Goal: Transaction & Acquisition: Book appointment/travel/reservation

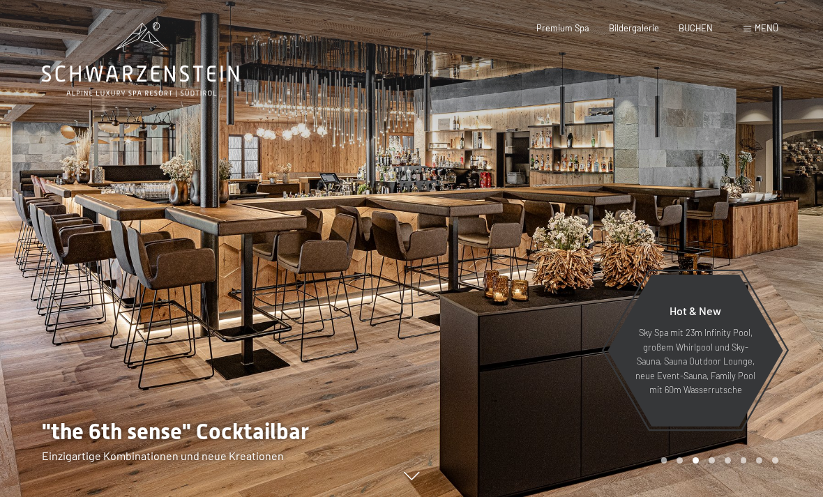
click at [638, 22] on div "Buchen Anfragen Premium Spa Bildergalerie BUCHEN Menü DE IT EN Gutschein Bilder…" at bounding box center [637, 28] width 282 height 13
click at [643, 23] on span "Bildergalerie" at bounding box center [634, 27] width 50 height 11
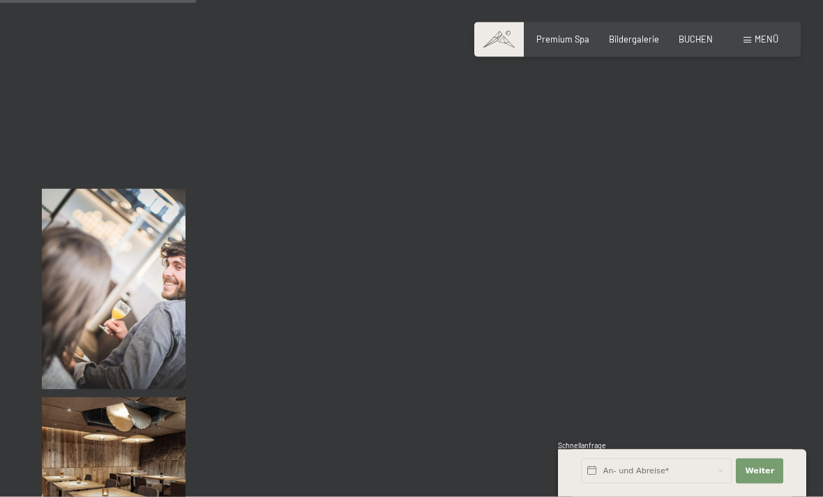
scroll to position [2757, 0]
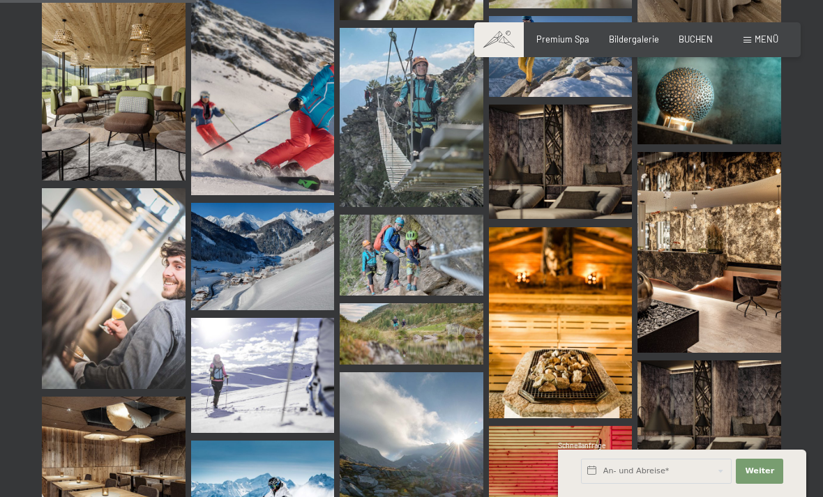
click at [758, 40] on span "Menü" at bounding box center [766, 38] width 24 height 11
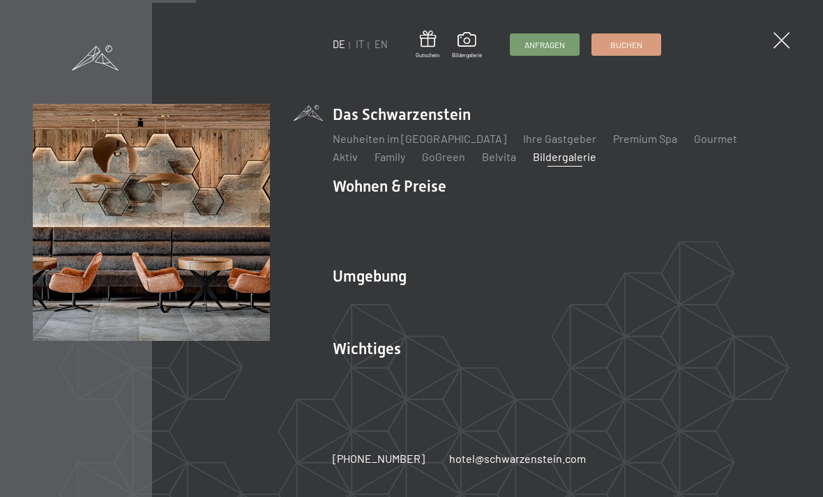
click at [379, 379] on link "Lage & Anreise" at bounding box center [370, 372] width 75 height 13
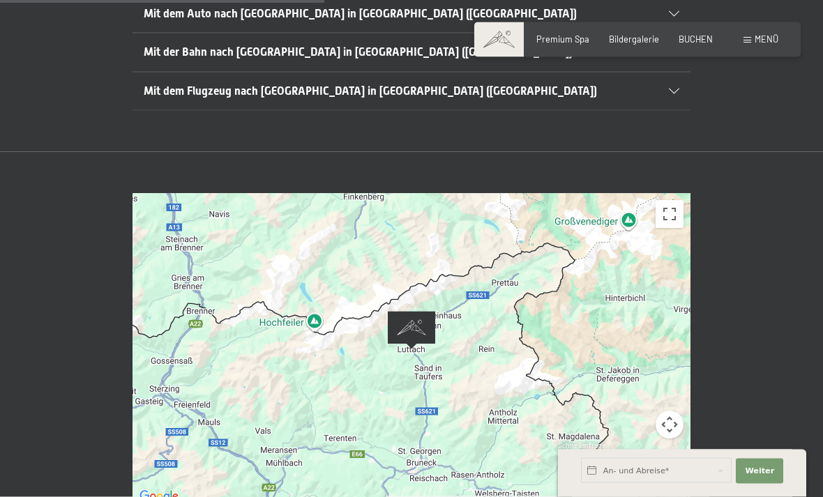
scroll to position [473, 0]
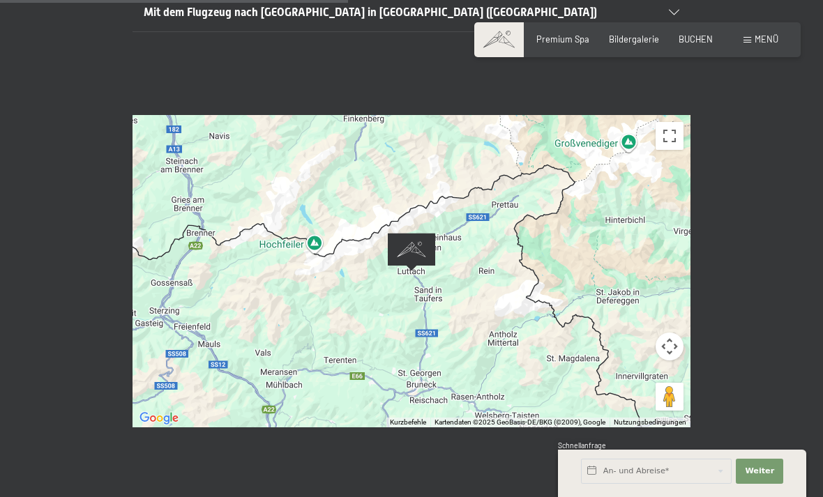
click at [756, 41] on span "Menü" at bounding box center [766, 38] width 24 height 11
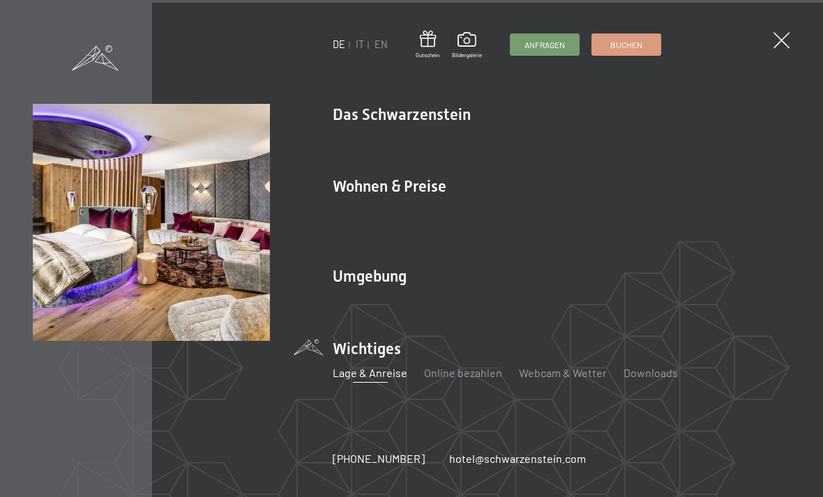
scroll to position [1180, 0]
click at [470, 218] on link "Zimmer & Preise" at bounding box center [480, 210] width 81 height 13
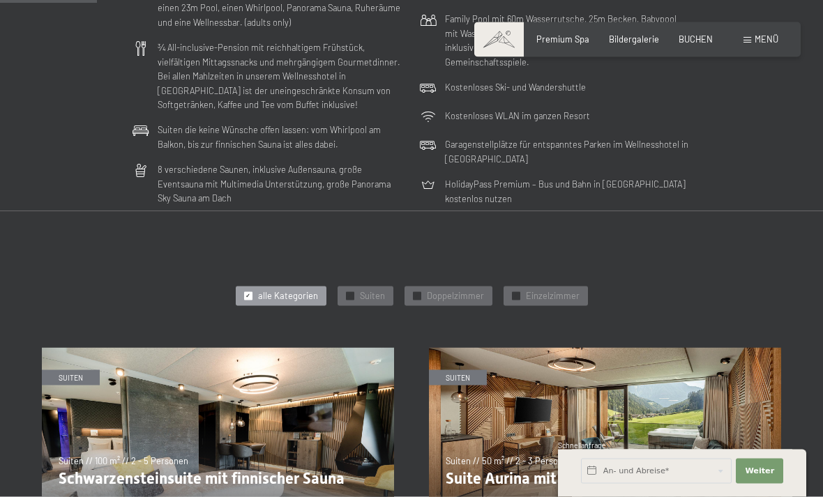
scroll to position [395, 0]
click at [448, 289] on span "Doppelzimmer" at bounding box center [455, 295] width 57 height 13
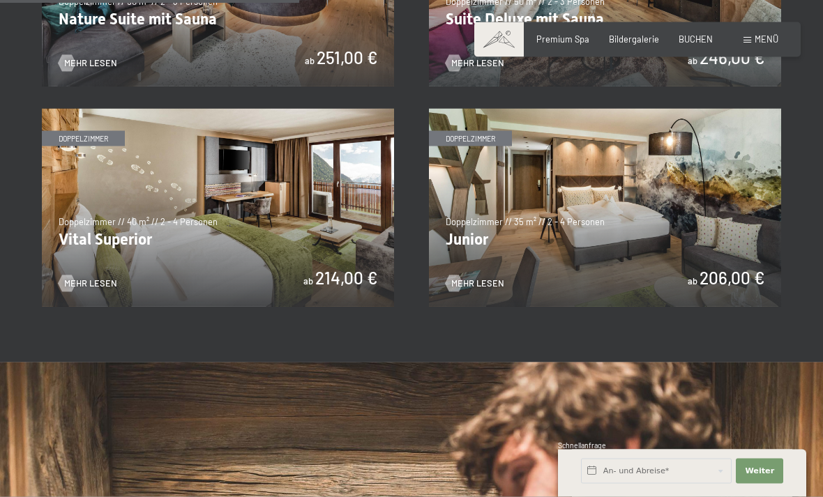
scroll to position [855, 0]
click at [467, 277] on span "Mehr Lesen" at bounding box center [477, 283] width 53 height 13
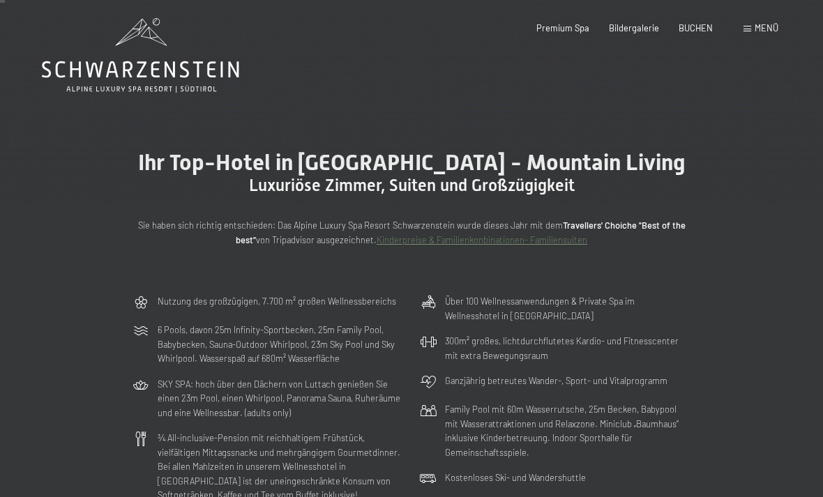
scroll to position [0, 0]
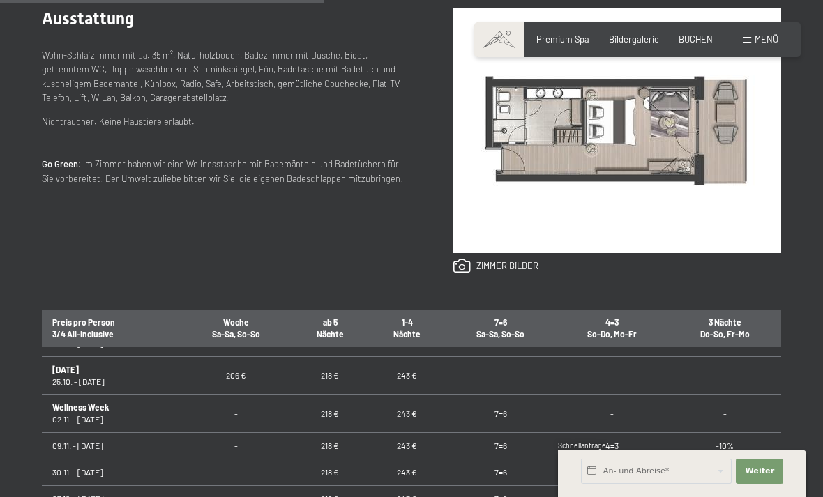
scroll to position [116, 0]
click at [331, 375] on td "218 €" at bounding box center [329, 380] width 77 height 38
click at [329, 373] on td "218 €" at bounding box center [329, 380] width 77 height 38
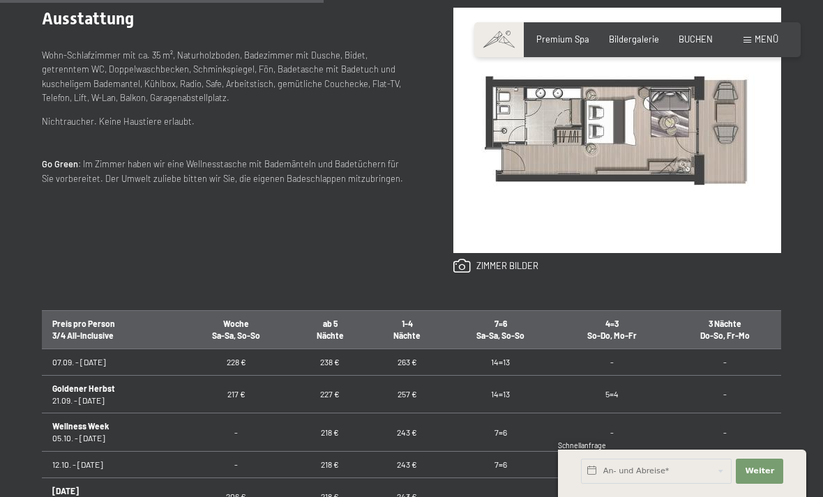
scroll to position [0, 0]
click at [622, 484] on input "text" at bounding box center [656, 471] width 151 height 25
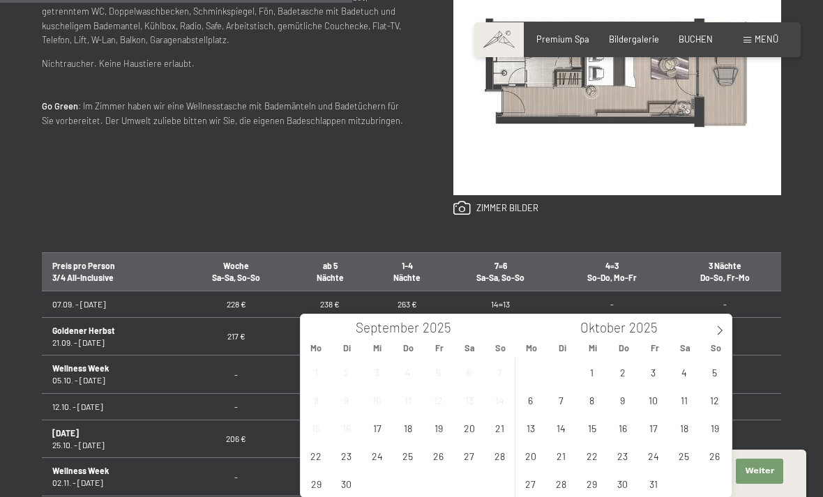
scroll to position [650, 0]
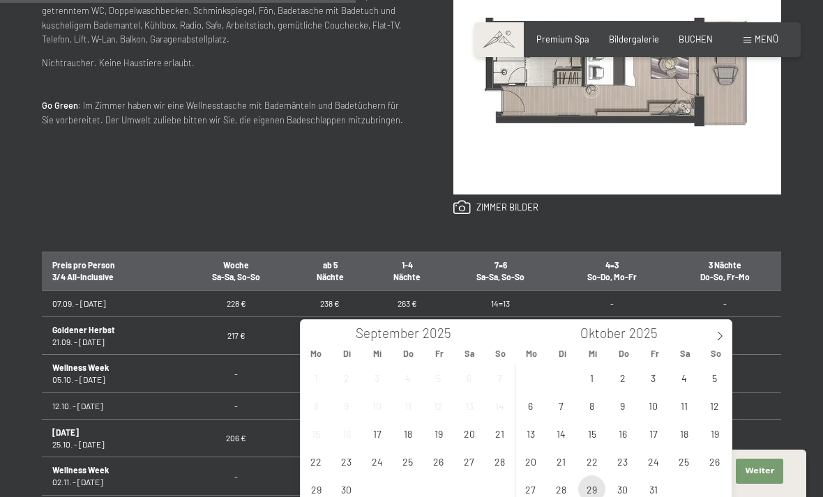
click at [589, 494] on span "29" at bounding box center [591, 489] width 27 height 27
click at [651, 485] on span "31" at bounding box center [652, 489] width 27 height 27
type input "Mi. 29.10.2025 - Fr. 31.10.2025"
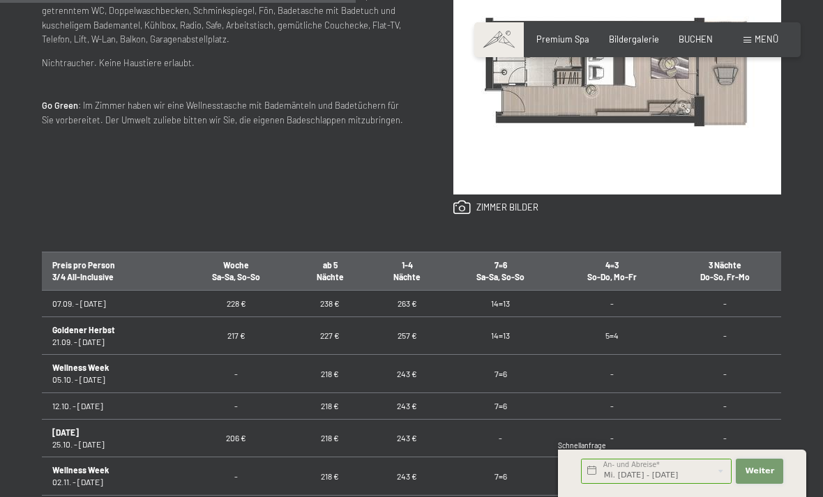
click at [756, 477] on span "Weiter" at bounding box center [759, 471] width 29 height 11
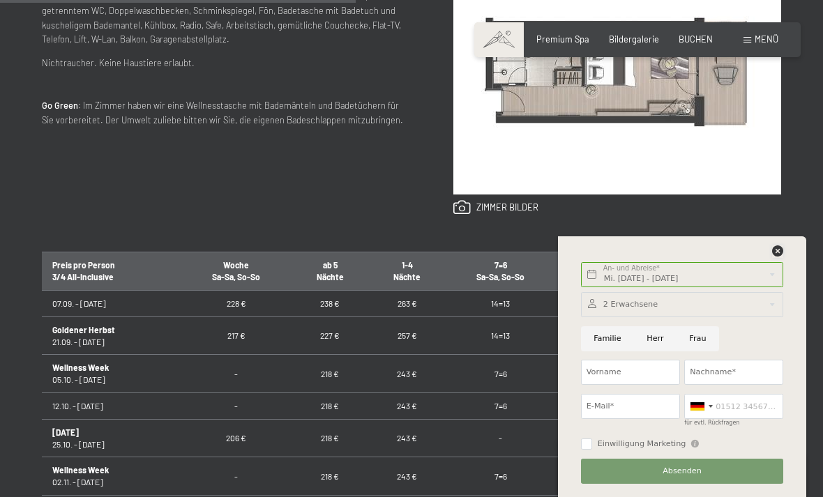
click at [773, 257] on icon at bounding box center [777, 250] width 11 height 11
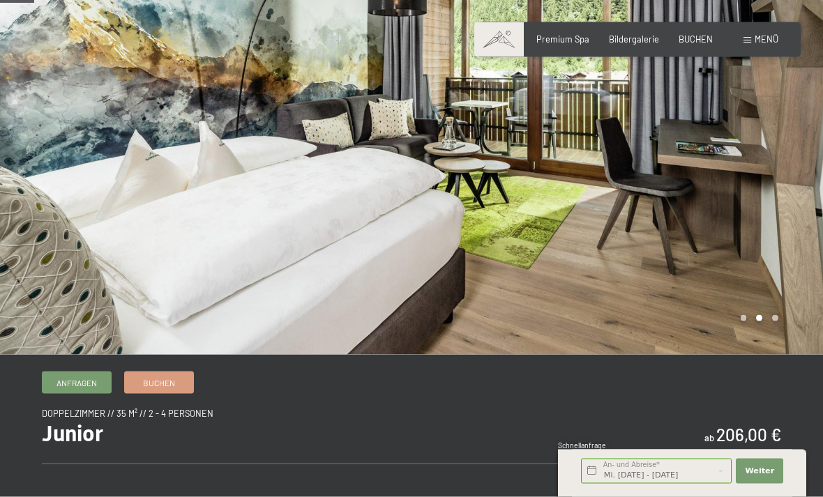
scroll to position [0, 0]
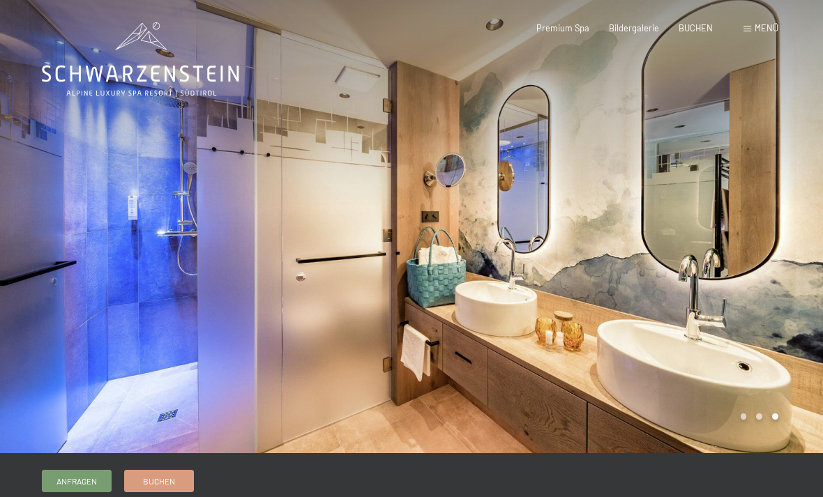
click at [690, 26] on span "BUCHEN" at bounding box center [695, 27] width 34 height 11
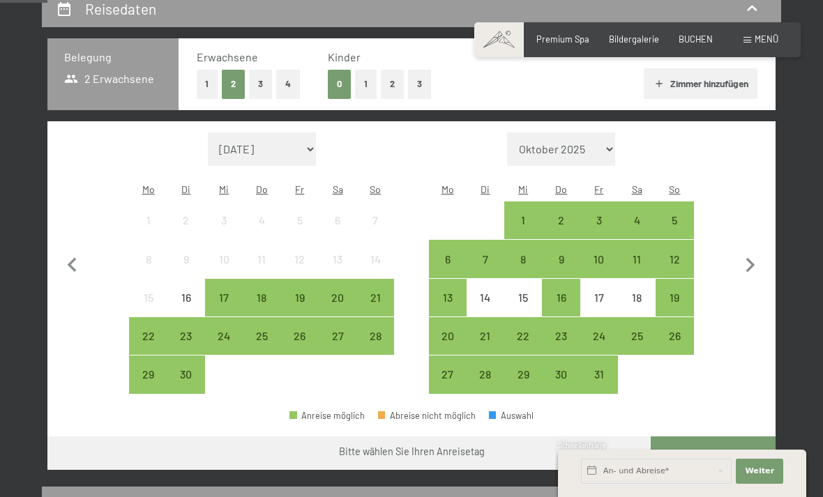
scroll to position [264, 0]
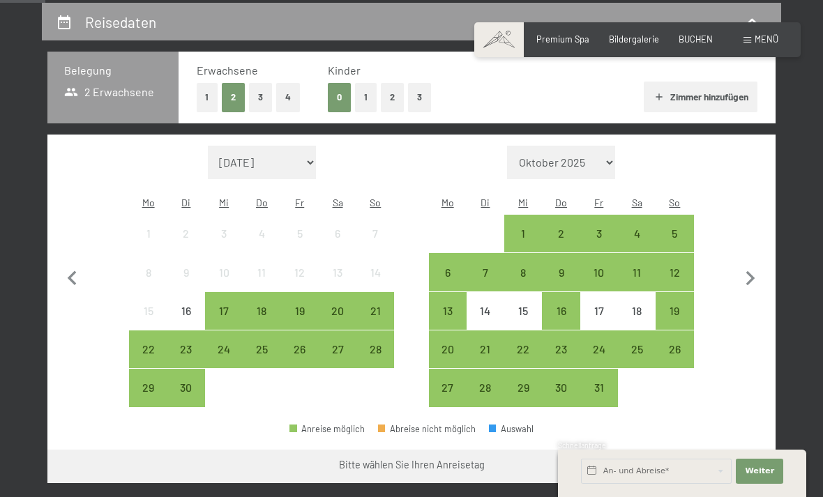
click at [525, 382] on div "29" at bounding box center [523, 399] width 35 height 35
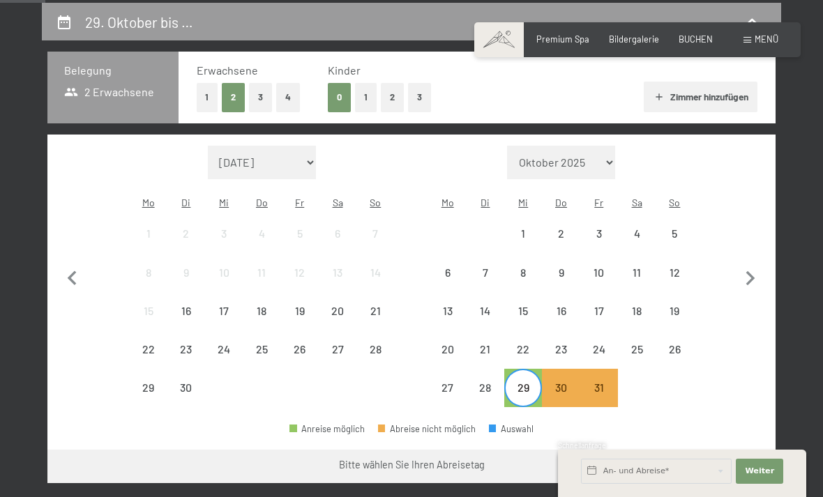
click at [602, 382] on div "31" at bounding box center [599, 399] width 35 height 35
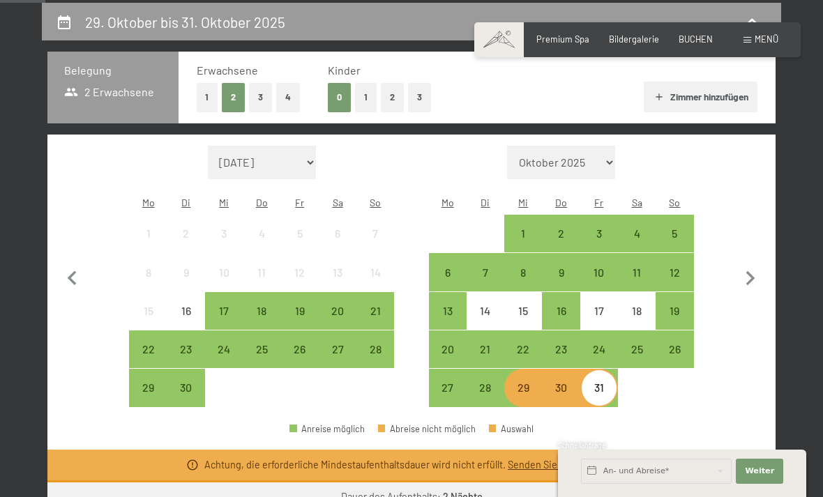
click at [524, 382] on div "29" at bounding box center [523, 399] width 35 height 35
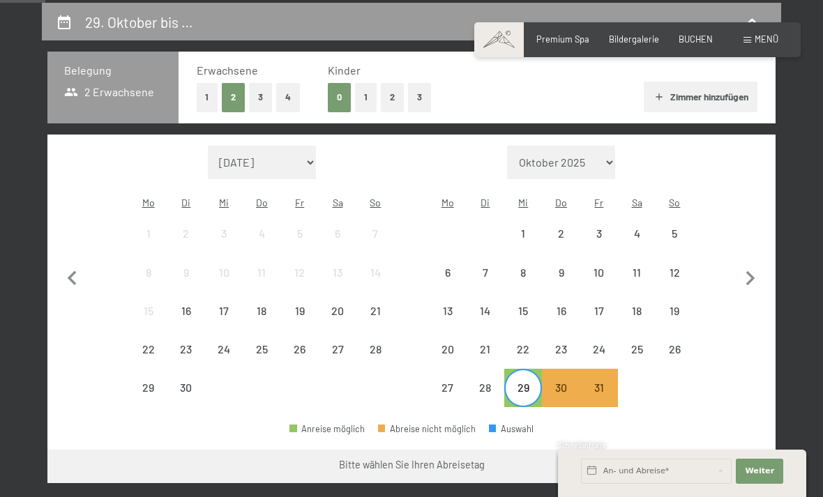
click at [752, 272] on icon "button" at bounding box center [750, 278] width 29 height 29
select select "2025-10-01"
select select "2025-11-01"
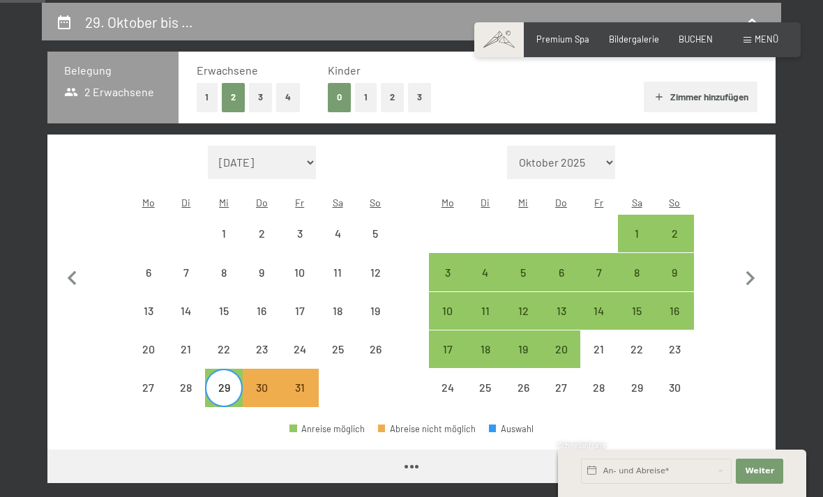
select select "2025-10-01"
select select "2025-11-01"
click at [673, 228] on div "2" at bounding box center [674, 245] width 35 height 35
select select "2025-10-01"
select select "2025-11-01"
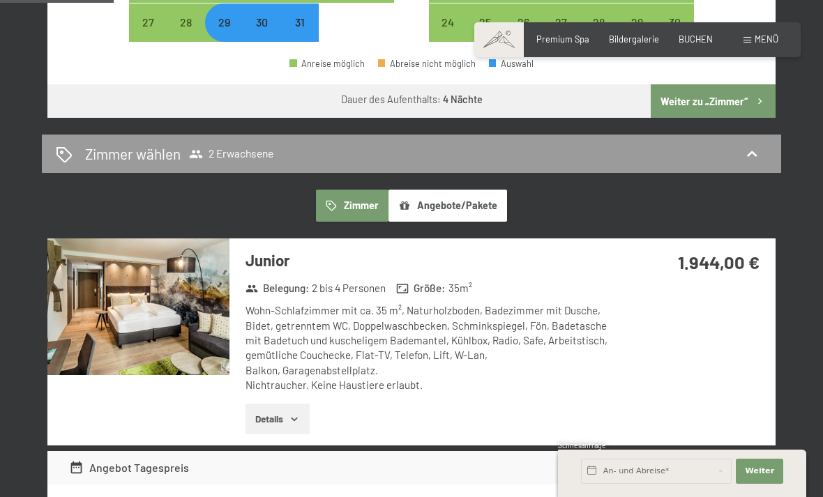
scroll to position [630, 0]
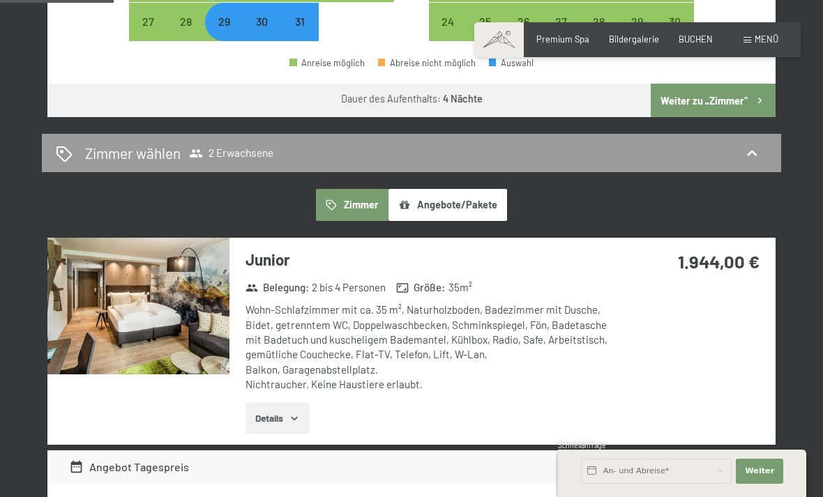
click at [305, 403] on button "Details" at bounding box center [276, 418] width 63 height 31
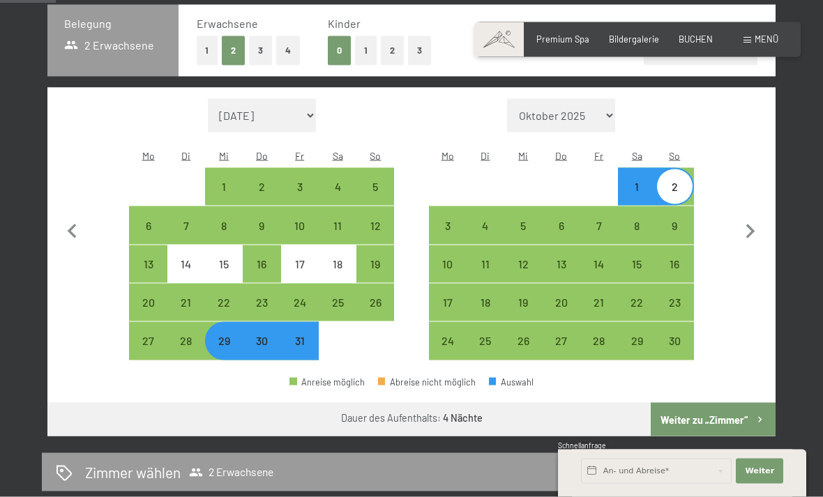
scroll to position [274, 0]
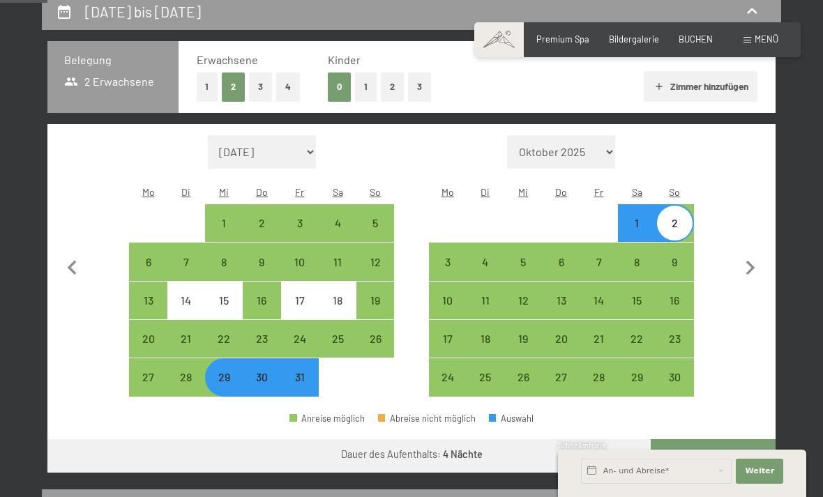
click at [634, 218] on div "1" at bounding box center [636, 235] width 35 height 35
select select "2025-10-01"
select select "2025-11-01"
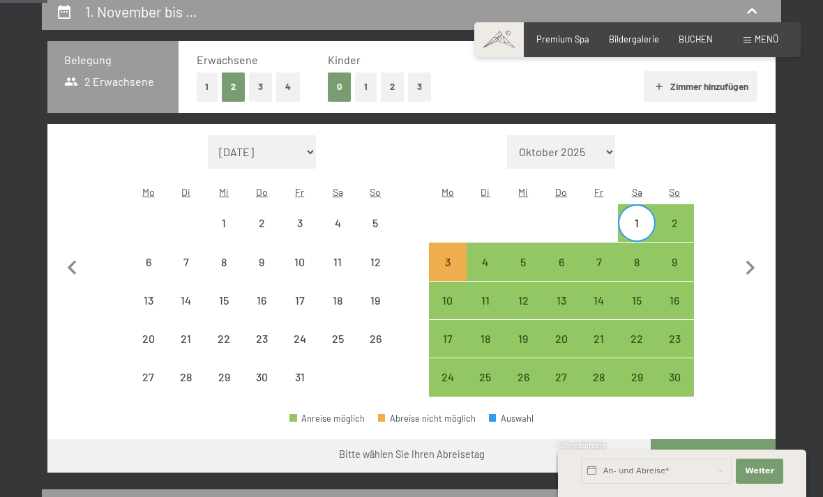
click at [226, 372] on div "29" at bounding box center [223, 389] width 35 height 35
select select "2025-10-01"
select select "2025-11-01"
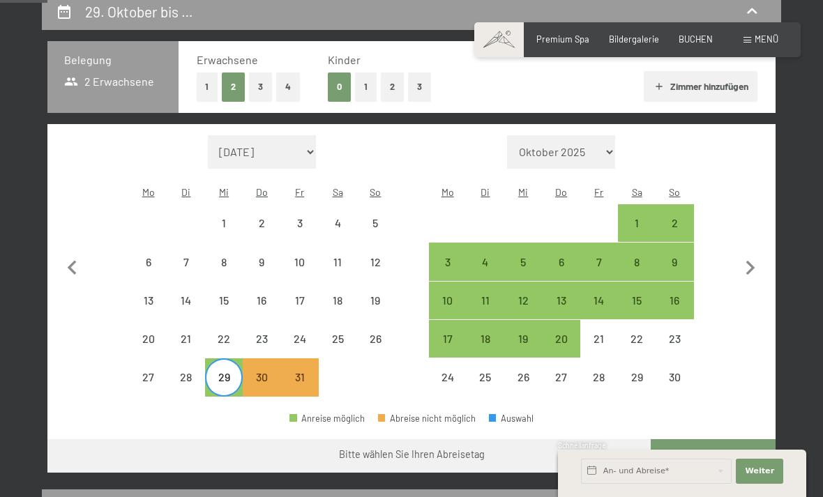
click at [635, 218] on div "1" at bounding box center [636, 235] width 35 height 35
select select "2025-10-01"
select select "2025-11-01"
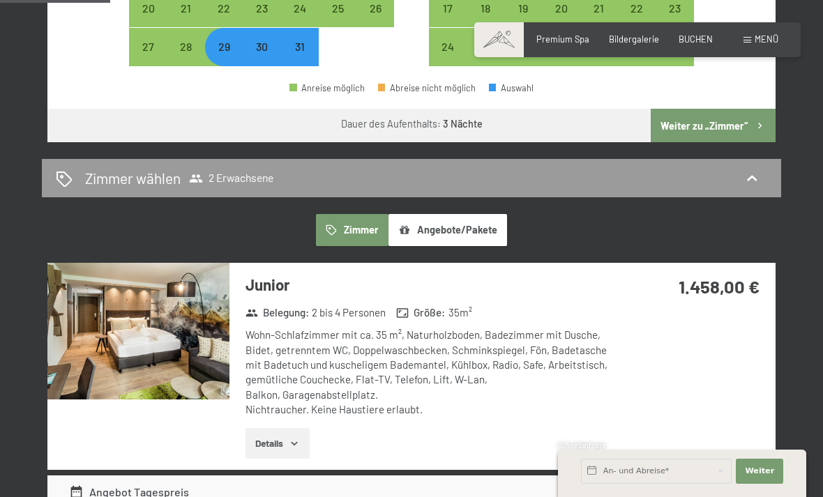
scroll to position [605, 0]
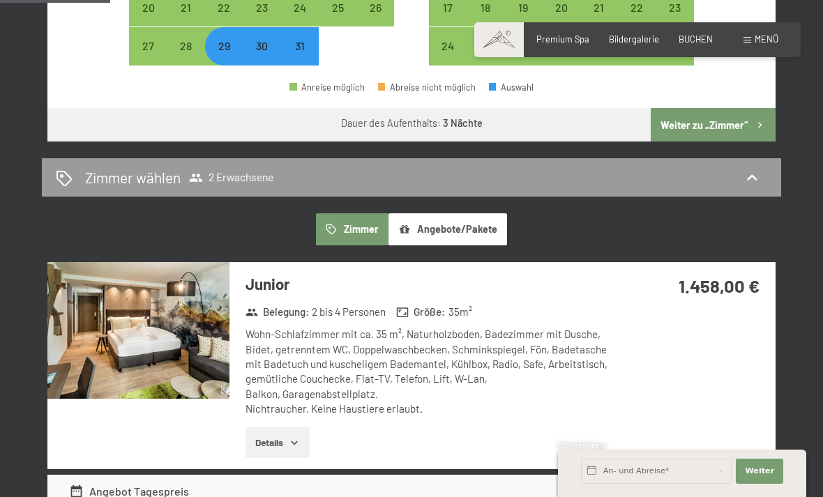
click at [296, 437] on icon "button" at bounding box center [294, 442] width 11 height 11
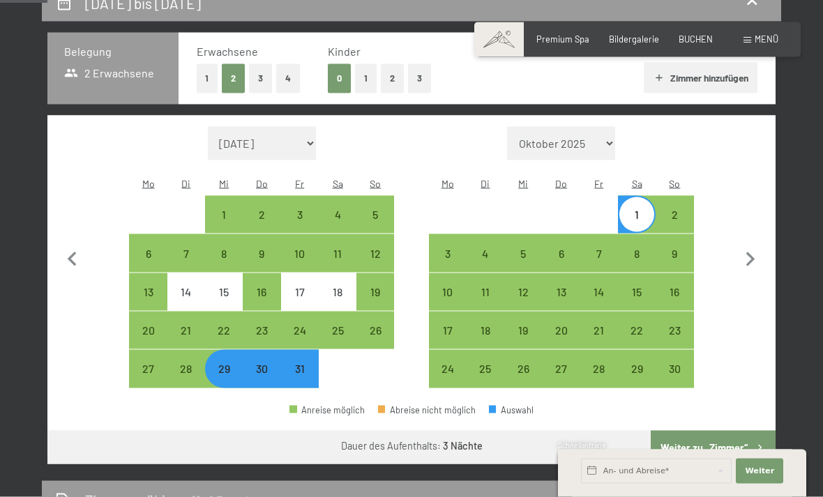
scroll to position [269, 0]
